Goal: Contribute content: Contribute content

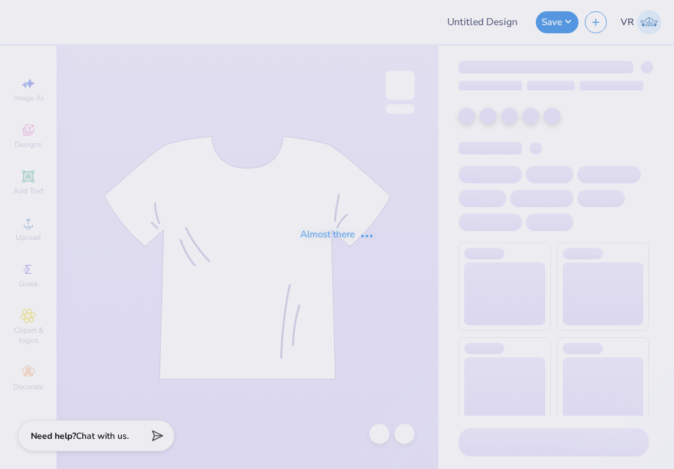
type input "Rowing Tote"
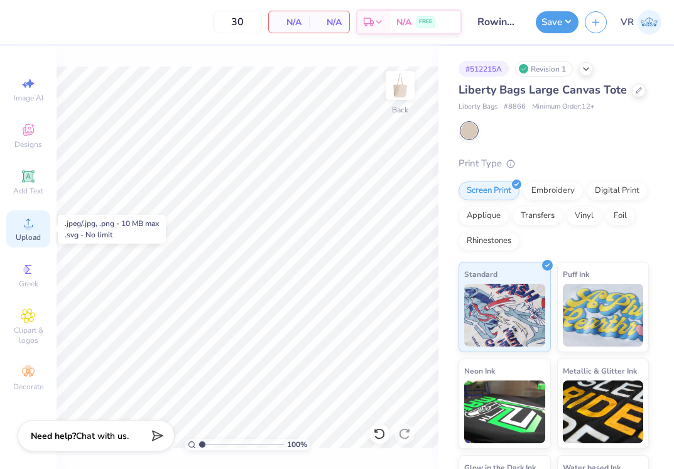
click at [33, 234] on span "Upload" at bounding box center [28, 238] width 25 height 10
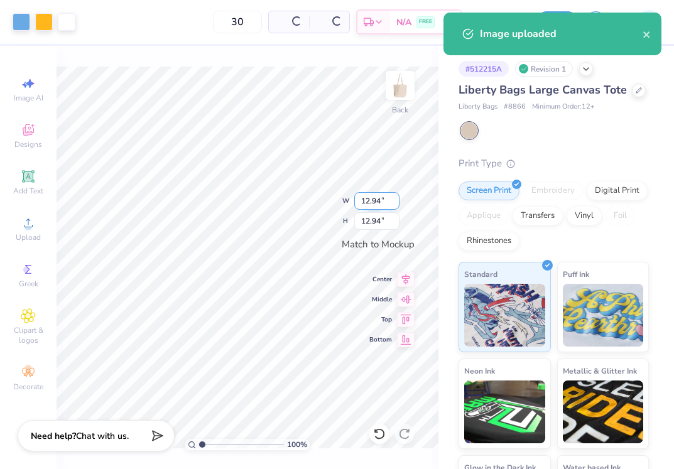
click at [376, 197] on input "12.94" at bounding box center [376, 201] width 45 height 18
type input "10.00"
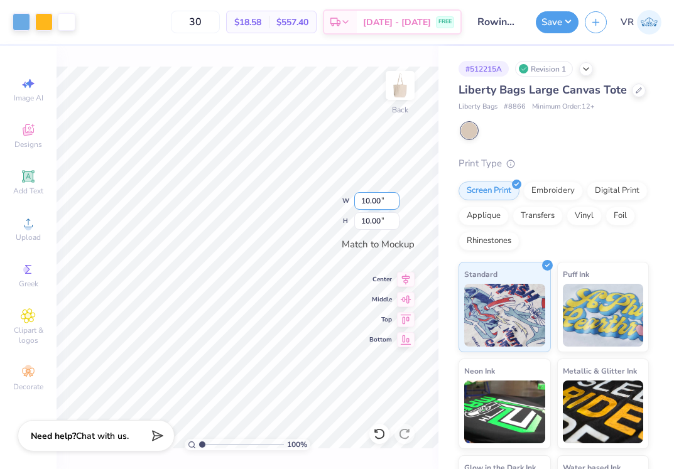
click at [374, 195] on input "10.00" at bounding box center [376, 201] width 45 height 18
type input "11.00"
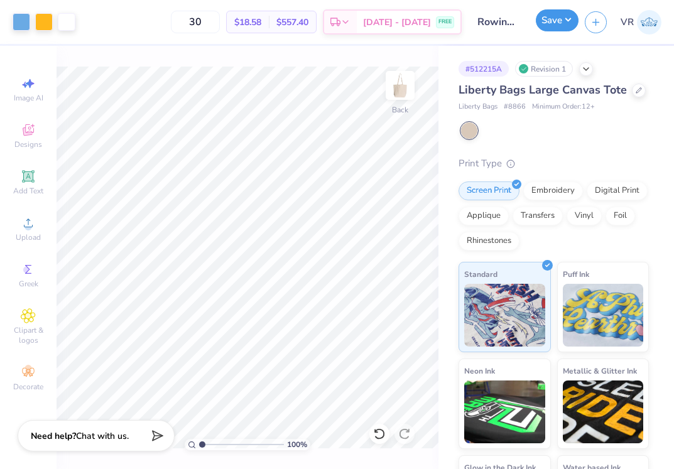
click at [549, 26] on button "Save" at bounding box center [557, 20] width 43 height 22
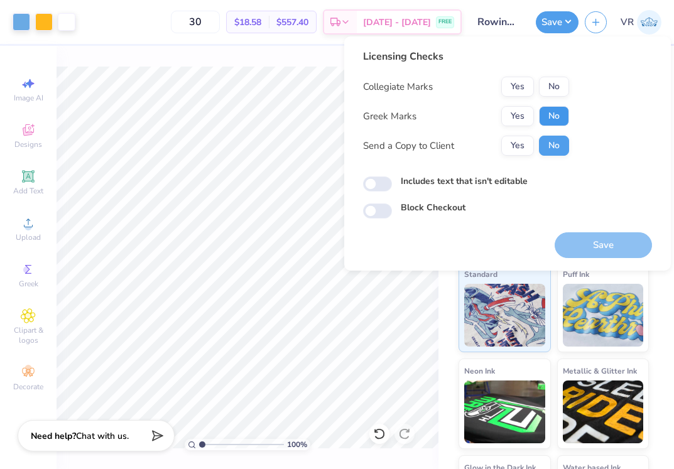
click at [540, 114] on button "No" at bounding box center [554, 116] width 30 height 20
click at [554, 89] on button "No" at bounding box center [554, 87] width 30 height 20
click at [595, 250] on button "Save" at bounding box center [603, 246] width 97 height 26
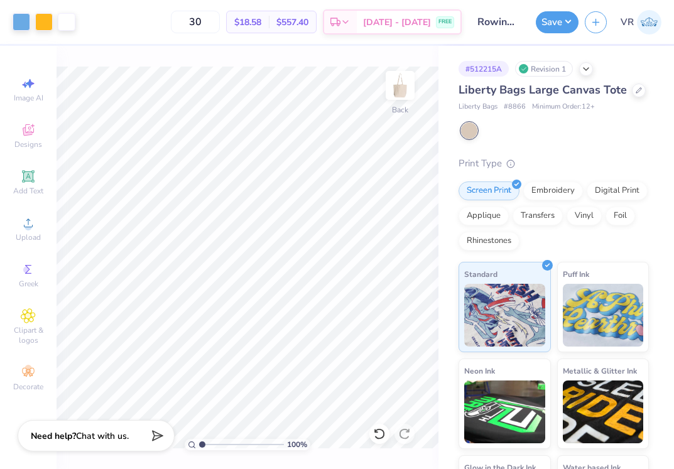
click at [562, 36] on div "Save VR" at bounding box center [605, 22] width 138 height 44
click at [550, 26] on button "Save" at bounding box center [557, 20] width 43 height 22
